Goal: Information Seeking & Learning: Learn about a topic

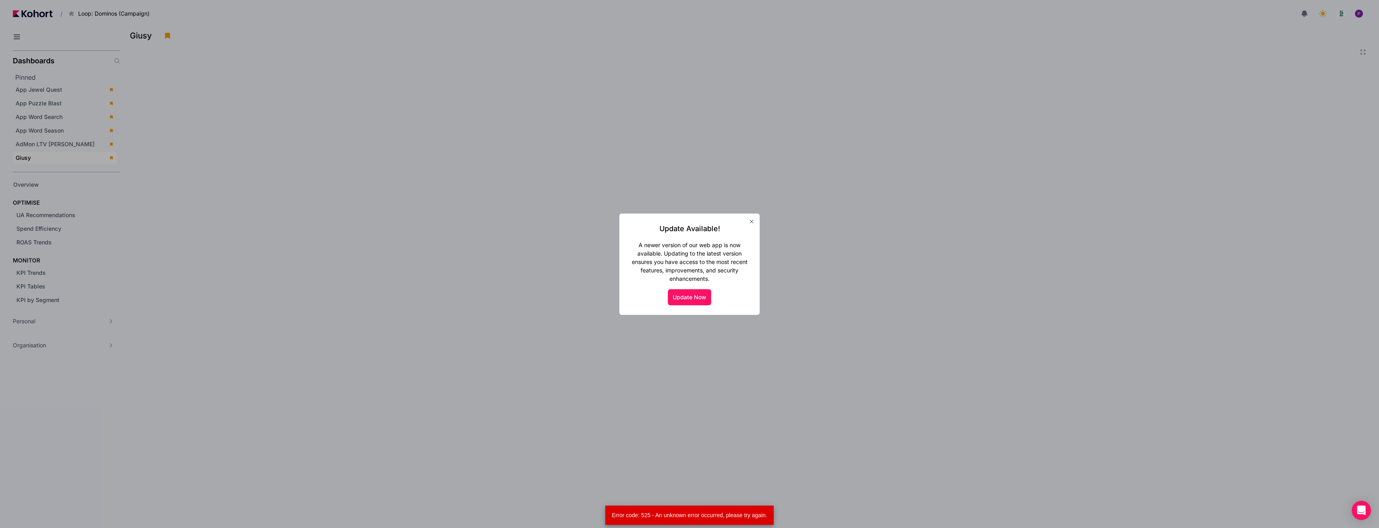
scroll to position [18, 0]
click at [682, 296] on button "Update Now" at bounding box center [689, 297] width 43 height 16
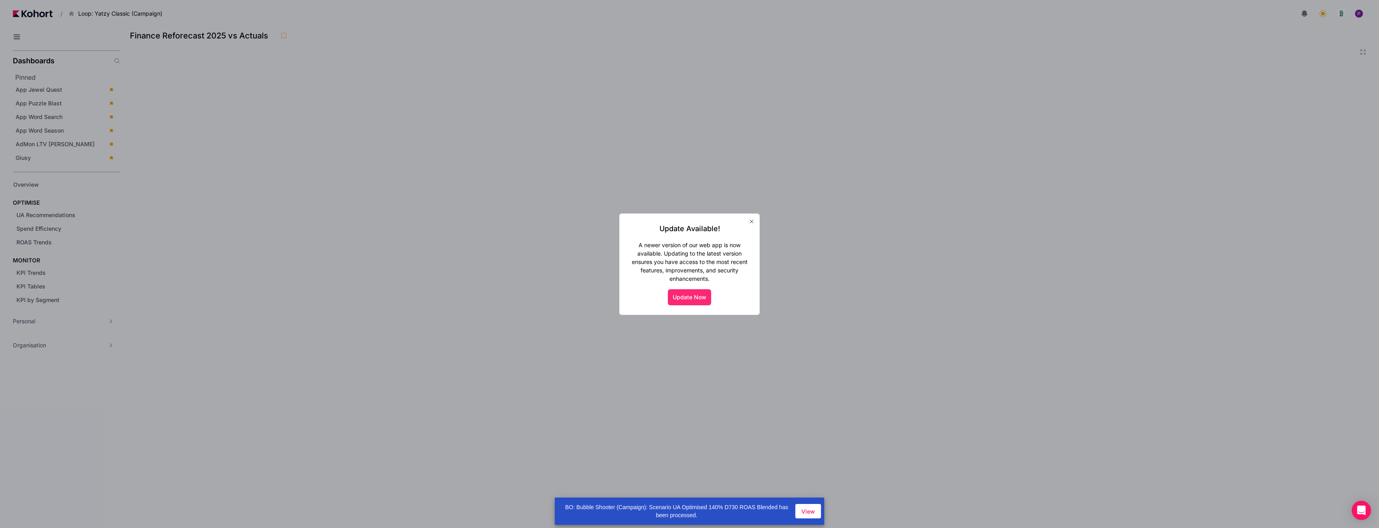
click at [683, 296] on button "Update Now" at bounding box center [689, 297] width 43 height 16
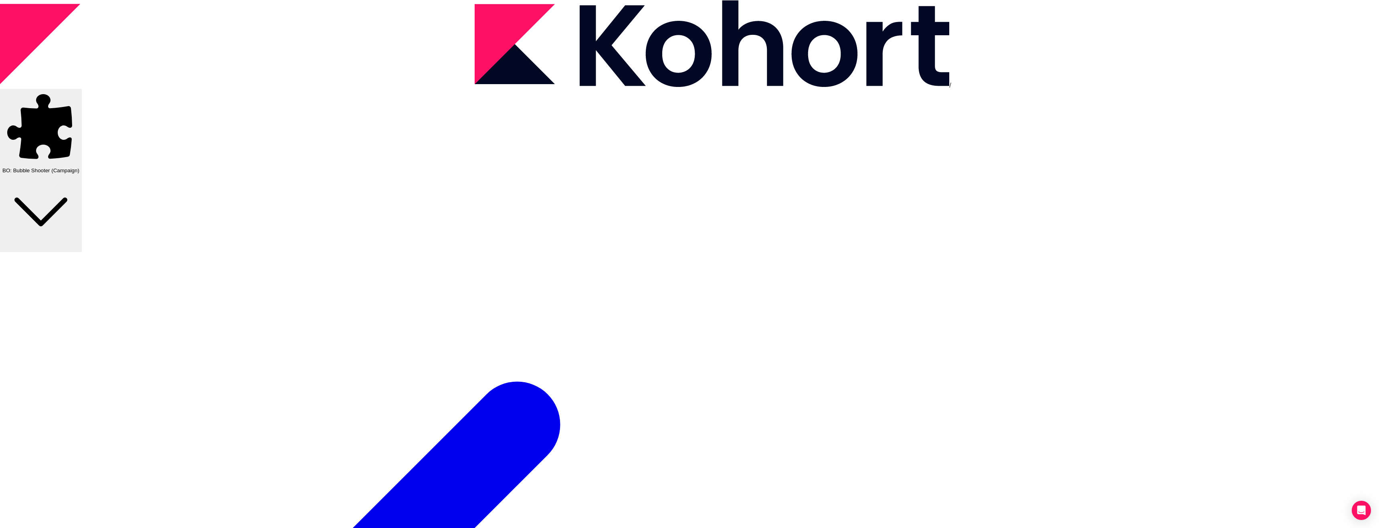
scroll to position [1, 0]
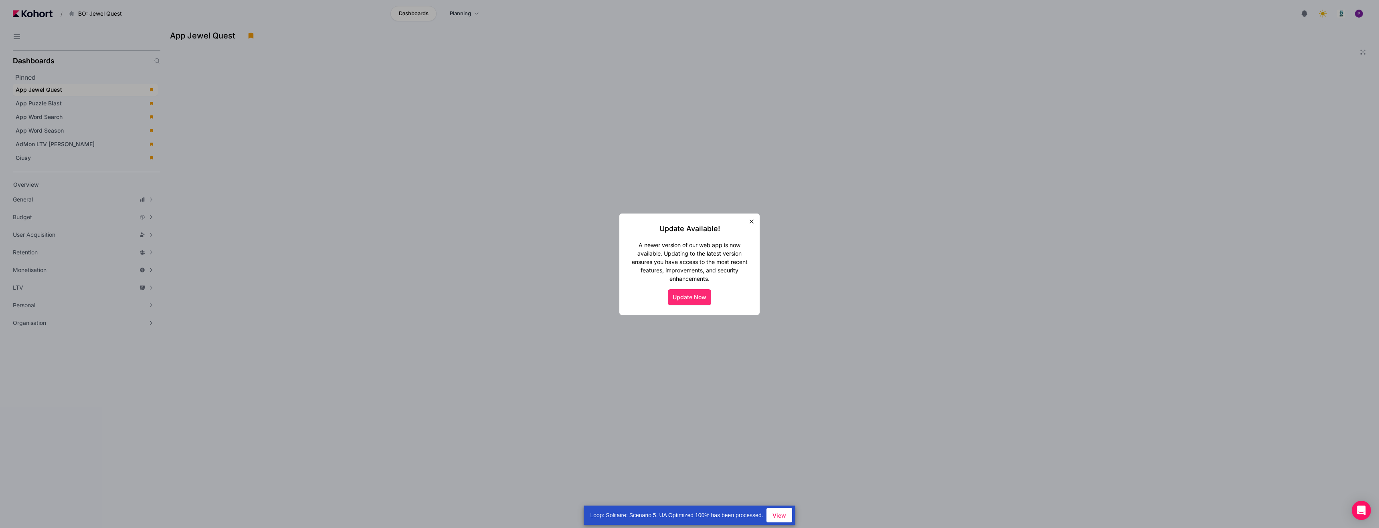
click at [682, 295] on button "Update Now" at bounding box center [689, 297] width 43 height 16
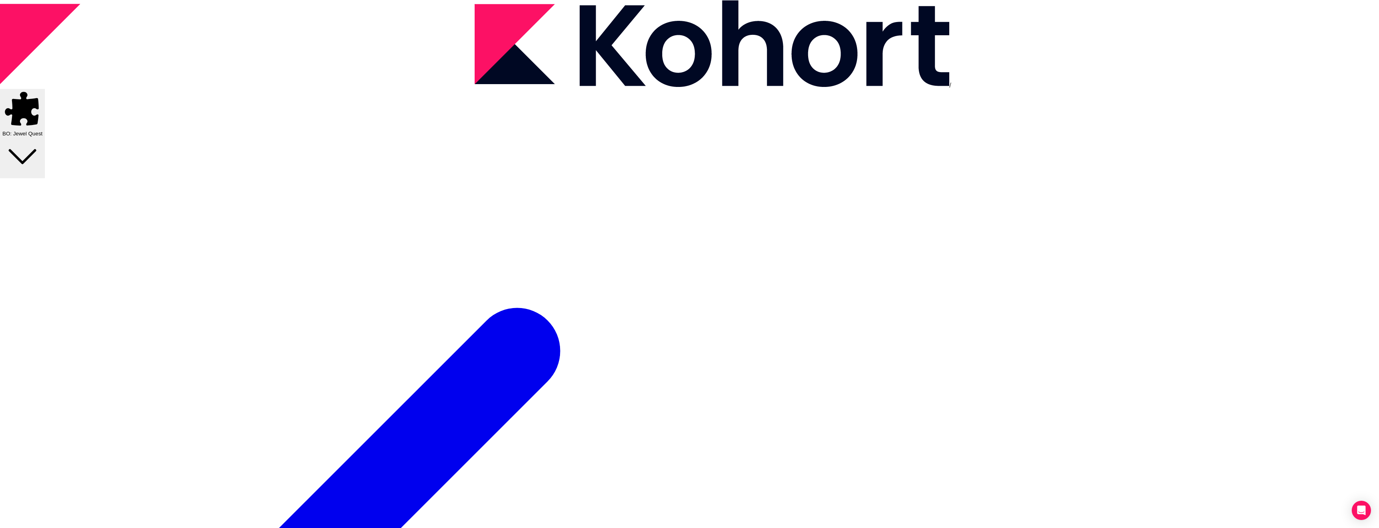
scroll to position [1, 0]
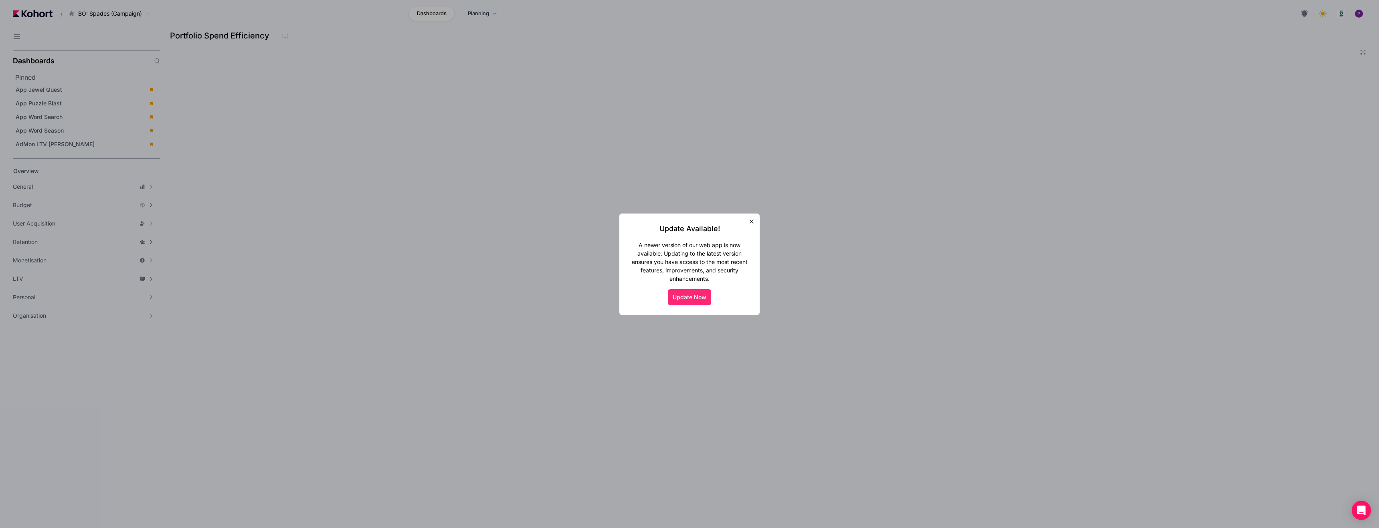
click at [676, 295] on button "Update Now" at bounding box center [689, 297] width 43 height 16
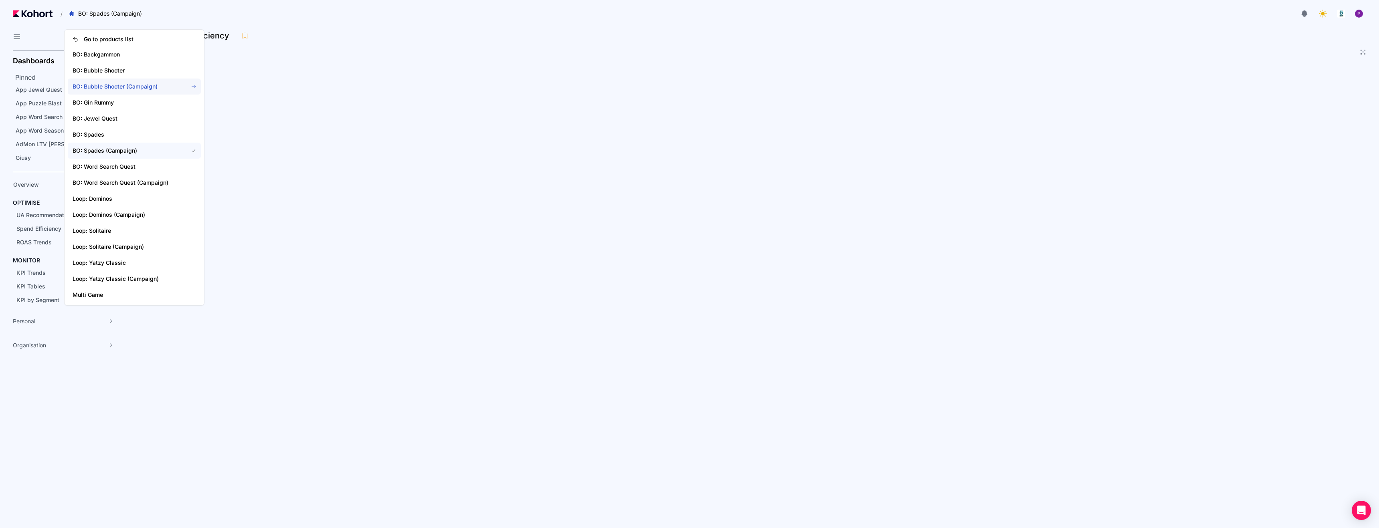
click at [102, 83] on span "BO: Bubble Shooter (Campaign)" at bounding box center [126, 87] width 106 height 8
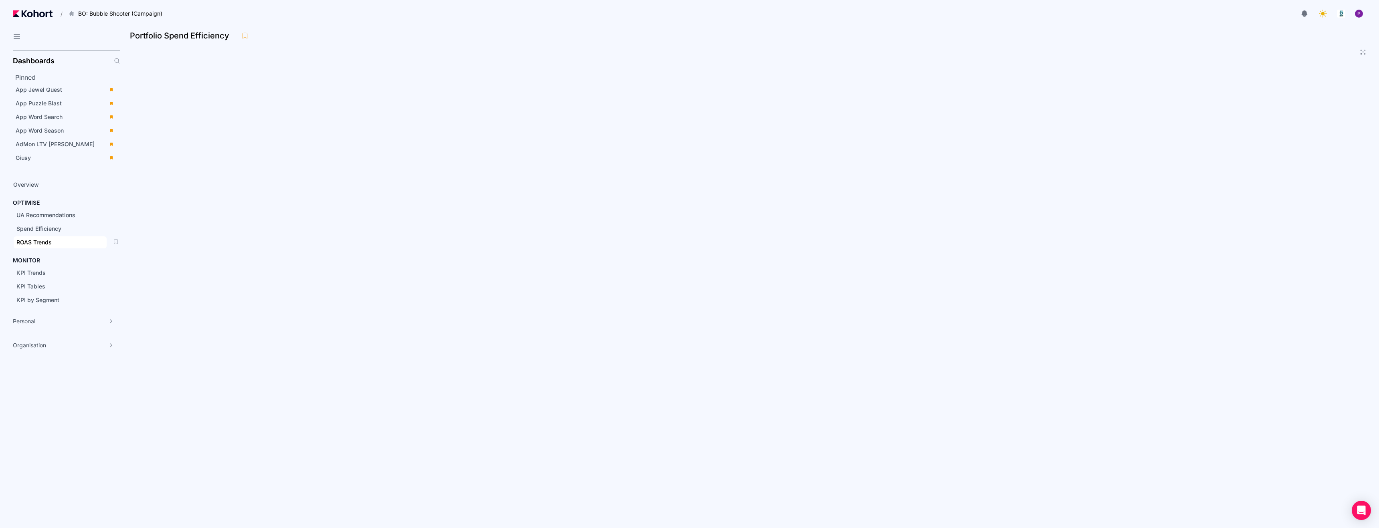
click at [36, 243] on span "ROAS Trends" at bounding box center [33, 242] width 35 height 7
click at [47, 155] on div "Giusy" at bounding box center [60, 158] width 88 height 8
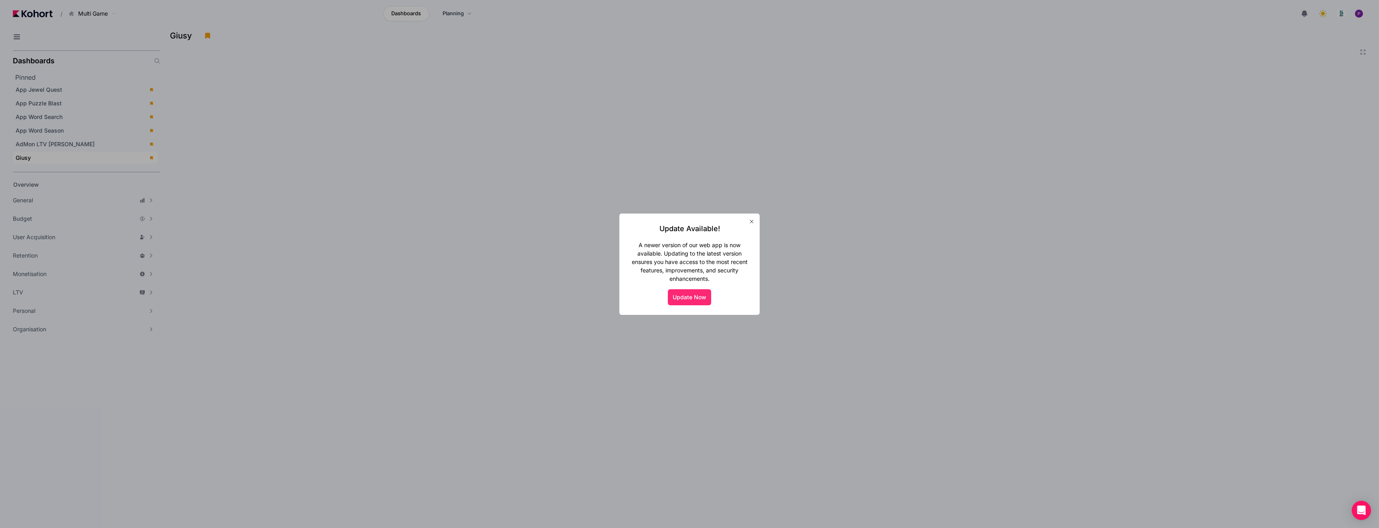
click at [693, 300] on button "Update Now" at bounding box center [689, 297] width 43 height 16
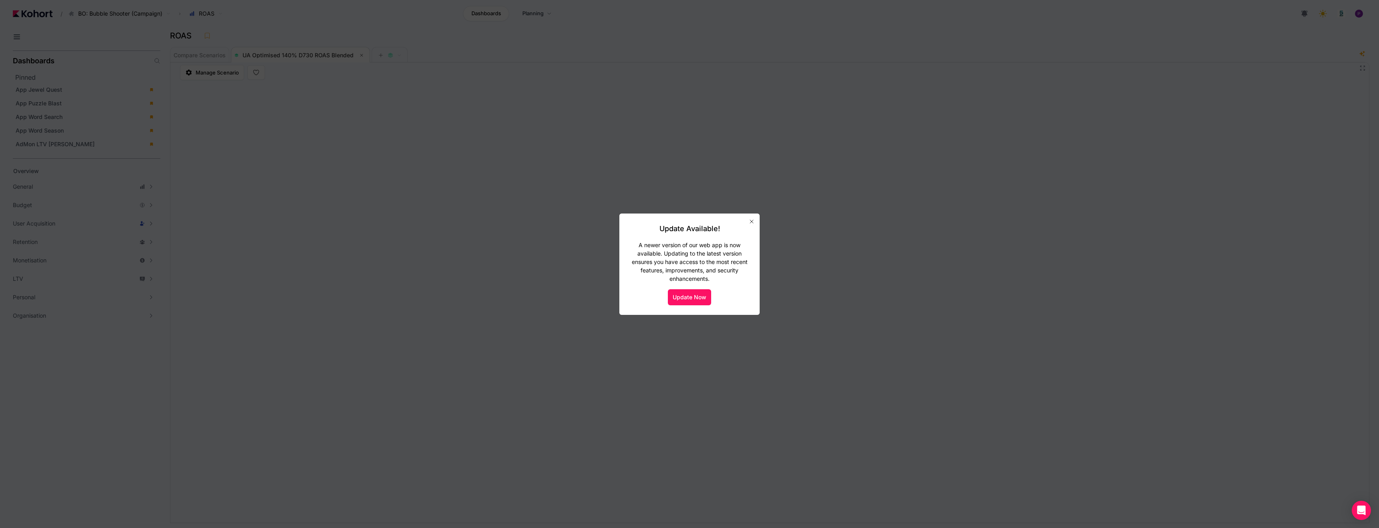
scroll to position [1, 0]
